Goal: Information Seeking & Learning: Check status

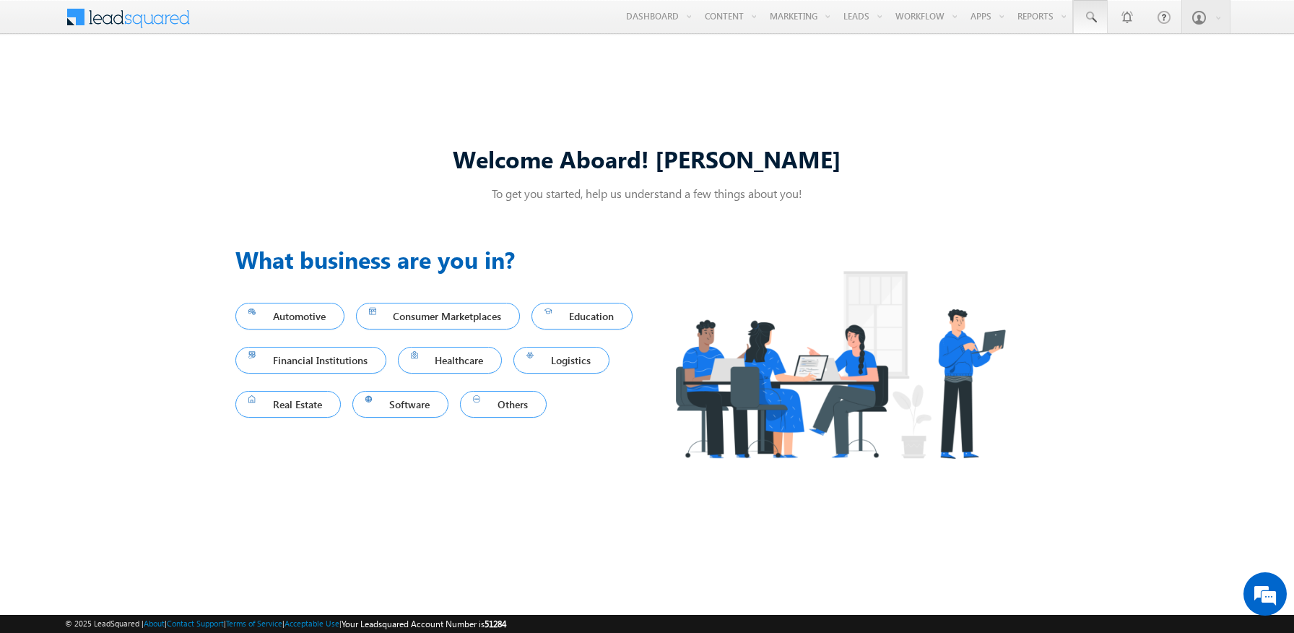
click at [1091, 17] on span at bounding box center [1090, 17] width 14 height 14
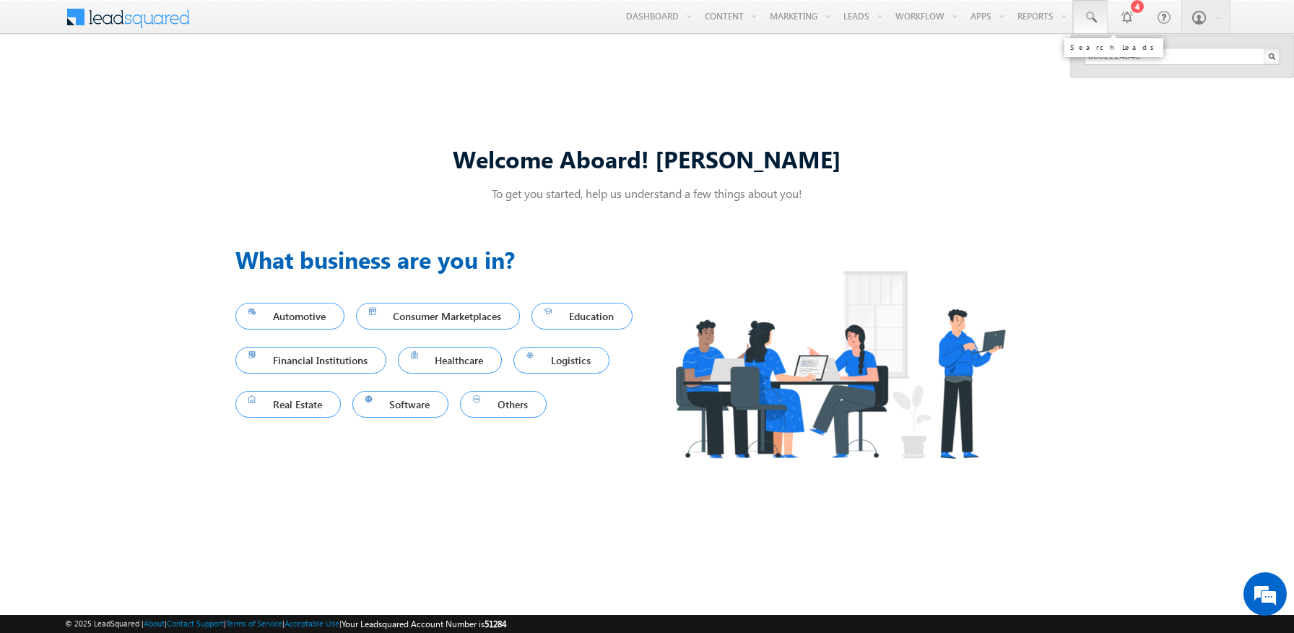
type input "8802224643"
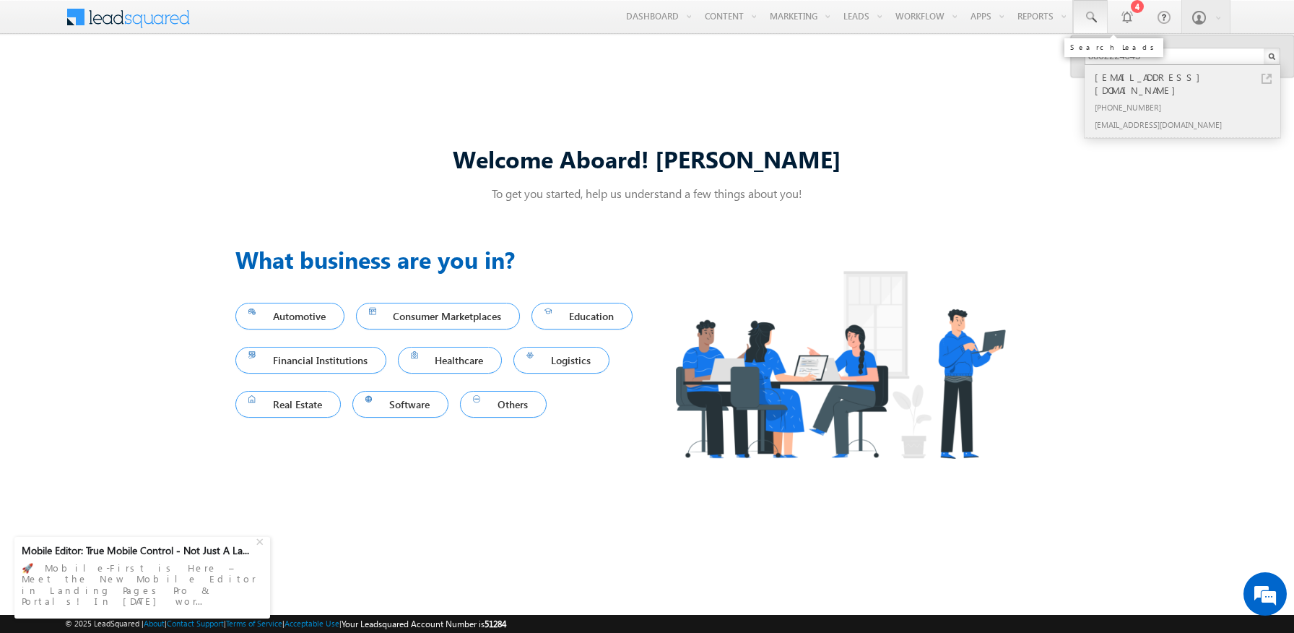
click at [1189, 98] on div "[PHONE_NUMBER]" at bounding box center [1189, 106] width 194 height 17
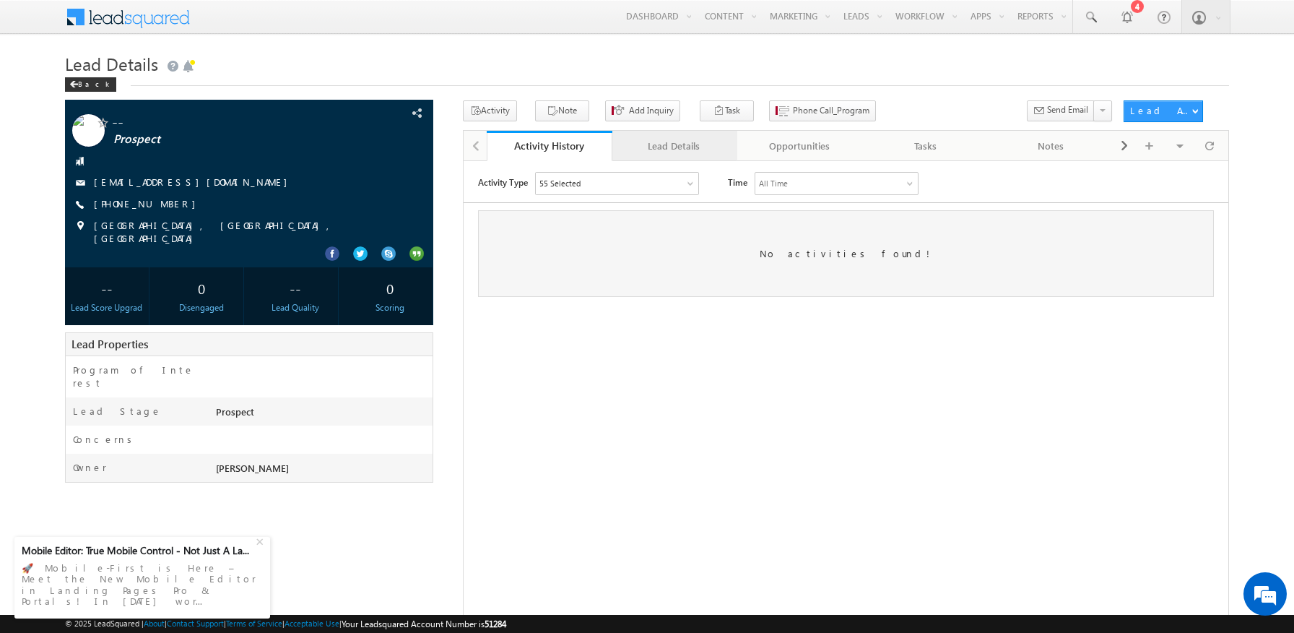
click at [674, 147] on div "Lead Details" at bounding box center [674, 145] width 101 height 17
